Goal: Information Seeking & Learning: Check status

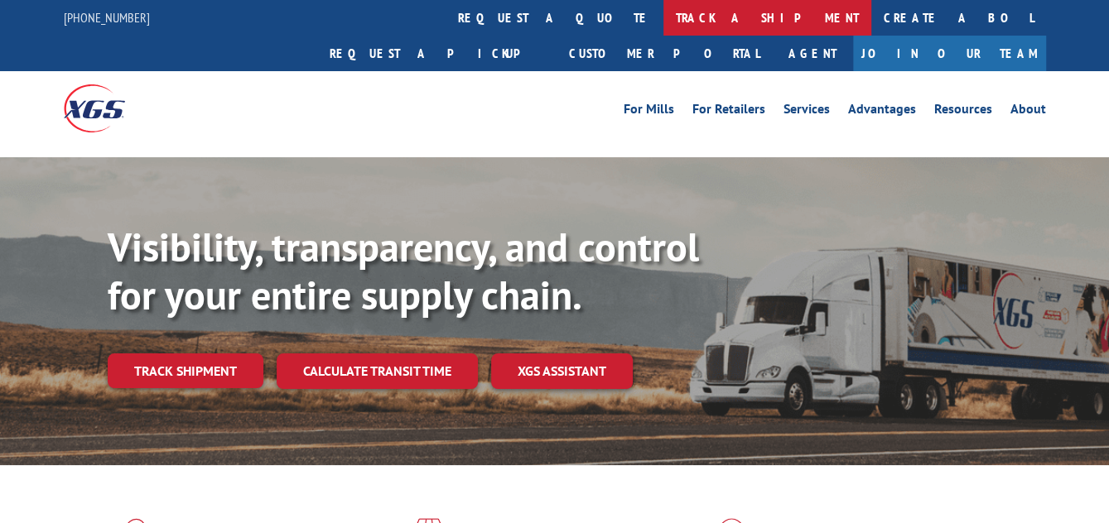
click at [663, 18] on link "track a shipment" at bounding box center [767, 18] width 208 height 36
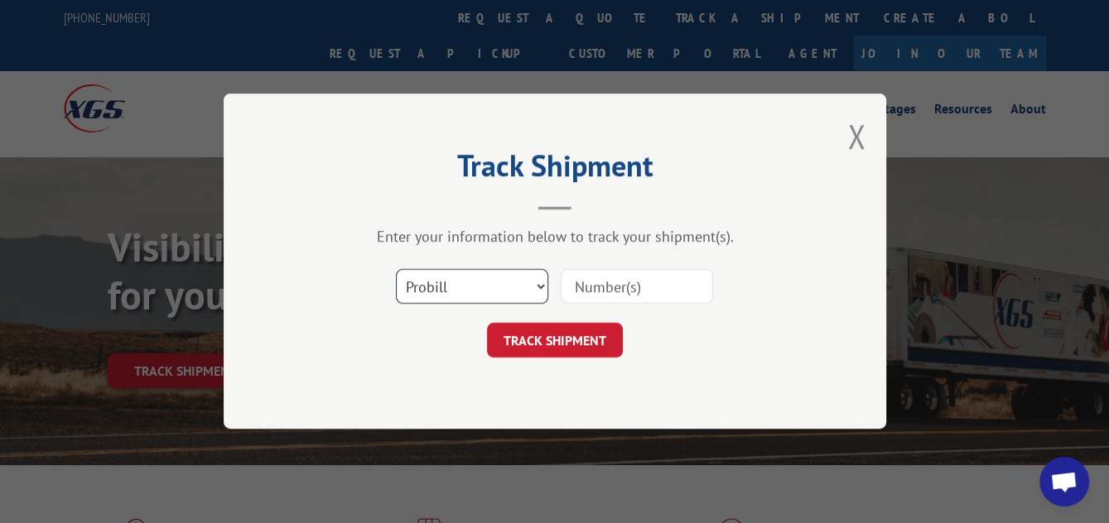
click at [540, 284] on select "Select category... Probill BOL PO" at bounding box center [472, 287] width 152 height 35
select select "po"
click at [396, 270] on select "Select category... Probill BOL PO" at bounding box center [472, 287] width 152 height 35
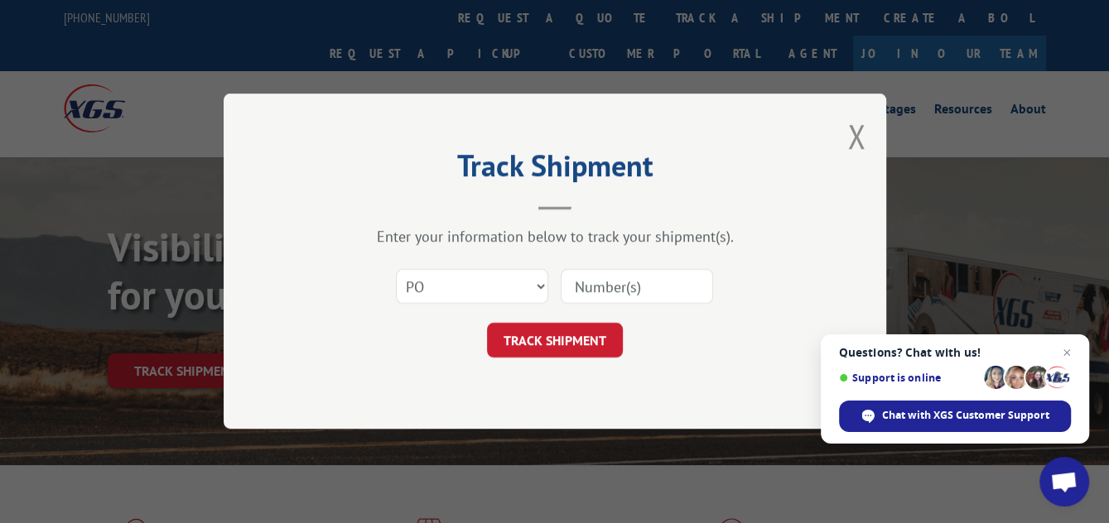
click at [620, 284] on input at bounding box center [636, 287] width 152 height 35
type input "503787"
click at [584, 342] on button "TRACK SHIPMENT" at bounding box center [555, 341] width 136 height 35
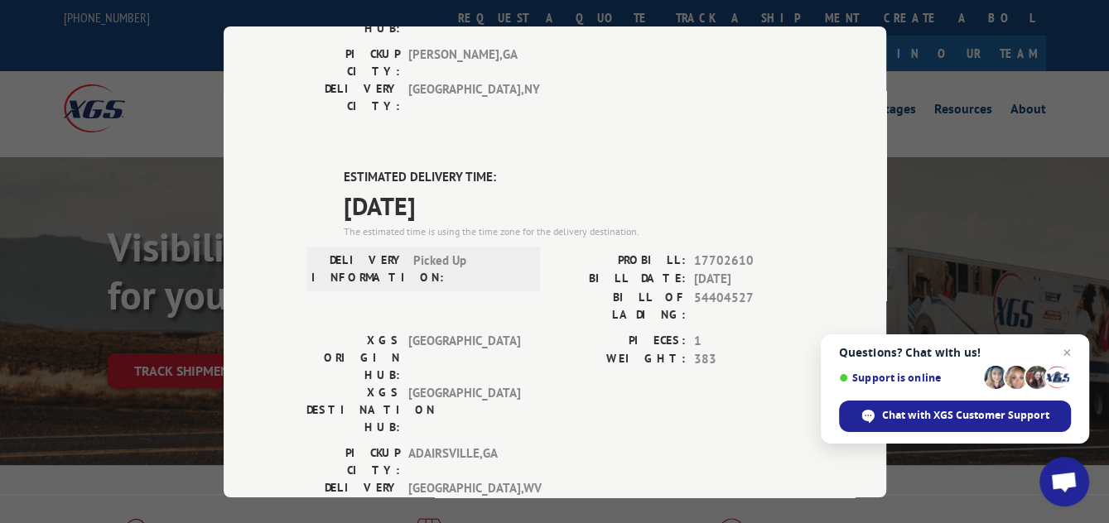
scroll to position [331, 0]
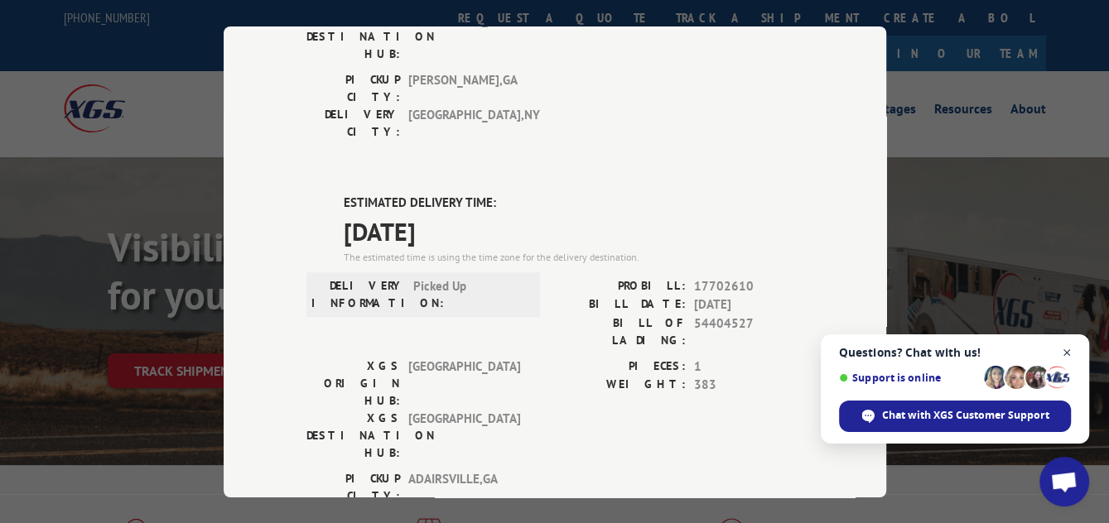
click at [1068, 353] on span "Close chat" at bounding box center [1066, 353] width 21 height 21
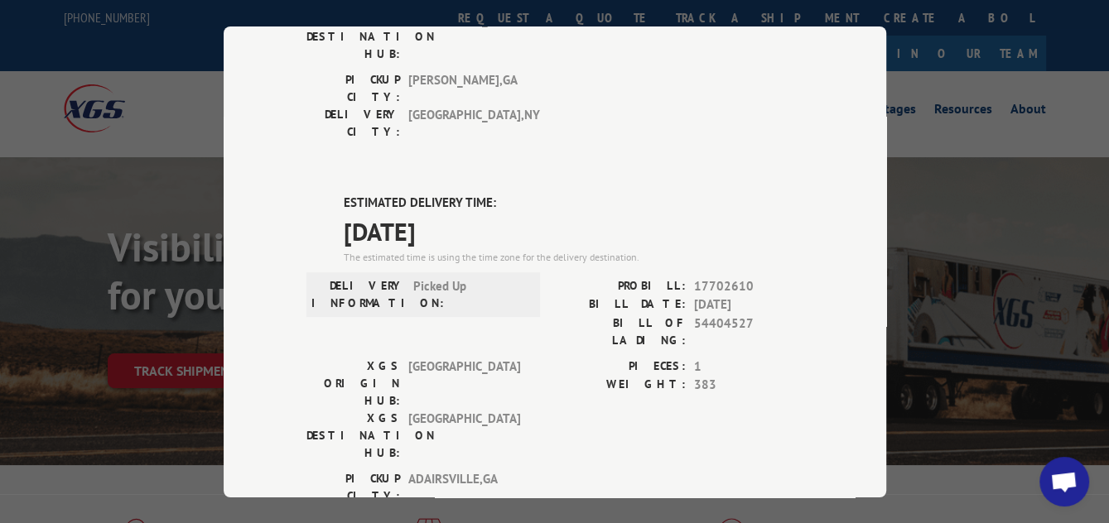
click at [171, 83] on div "Track Shipment DELIVERED DELIVERY INFORMATION: [DATE] 01:09 pm Miga PROBILL: 12…" at bounding box center [554, 261] width 1109 height 523
